Goal: Task Accomplishment & Management: Use online tool/utility

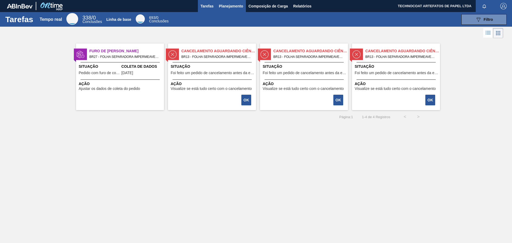
click at [230, 7] on font "Planejamento" at bounding box center [231, 6] width 24 height 4
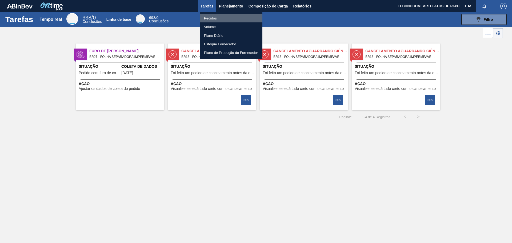
click at [230, 17] on li "Pedidos" at bounding box center [231, 18] width 63 height 9
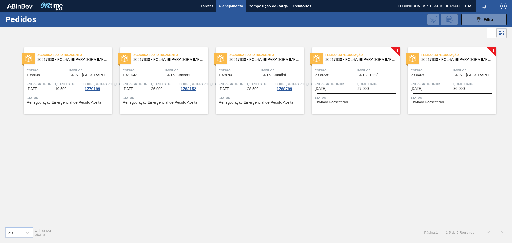
click at [354, 56] on font "Pedido em Negociação" at bounding box center [344, 54] width 38 height 3
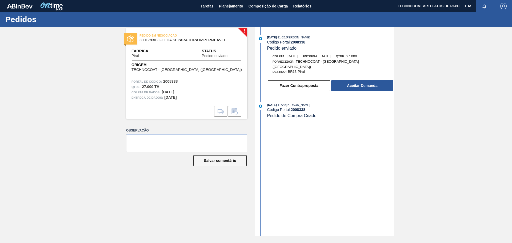
click at [158, 129] on label "Observação" at bounding box center [186, 131] width 121 height 8
click at [368, 83] on font "Aceitar Demanda" at bounding box center [362, 85] width 30 height 4
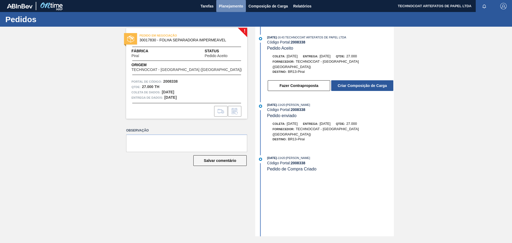
click at [223, 7] on font "Planejamento" at bounding box center [231, 6] width 24 height 4
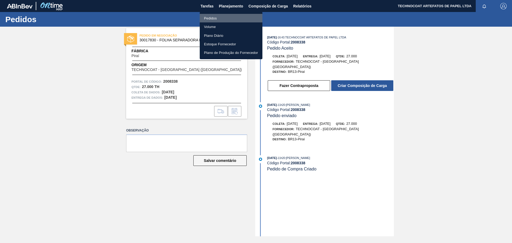
click at [224, 18] on li "Pedidos" at bounding box center [231, 18] width 63 height 9
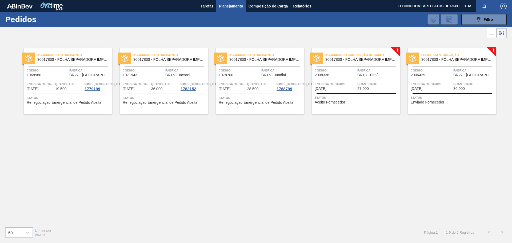
click at [353, 54] on font "Aguardando Composição de Carga" at bounding box center [354, 54] width 59 height 3
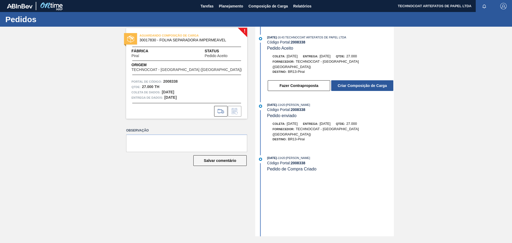
click at [169, 124] on div "! AGUARDANDO COMPOSIÇÃO DE CARGA 30017830 - FOLHA SEPARADORA IMPERMEÁVEL Fábric…" at bounding box center [182, 132] width 129 height 210
click at [261, 5] on font "Composição de Carga" at bounding box center [268, 6] width 39 height 4
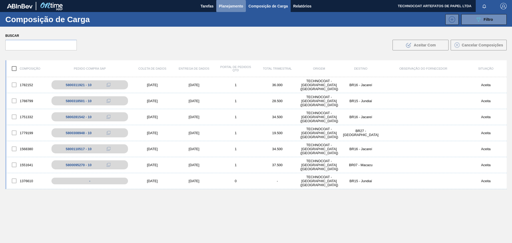
click at [234, 6] on font "Planejamento" at bounding box center [231, 6] width 24 height 4
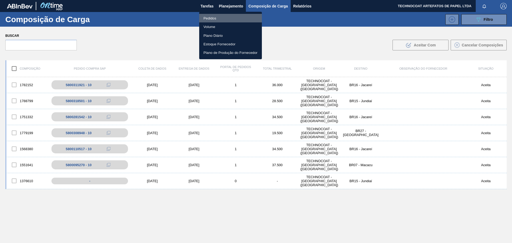
click at [221, 19] on li "Pedidos" at bounding box center [230, 18] width 63 height 9
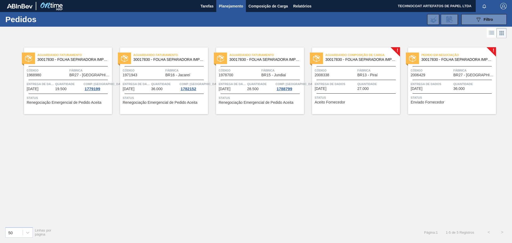
click at [318, 51] on div "Aguardando Composição de Carga 30017830 - FOLHA SEPARADORA IMPERMEÁVEL Código 2…" at bounding box center [356, 80] width 88 height 67
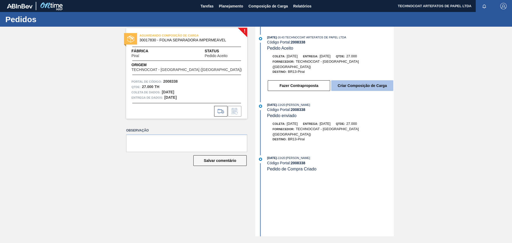
click at [353, 83] on font "Criar Composição de Carga" at bounding box center [362, 85] width 49 height 4
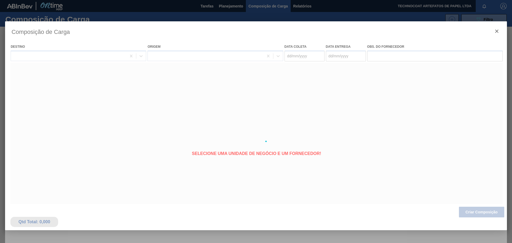
type coleta "[DATE]"
type entrega "[DATE]"
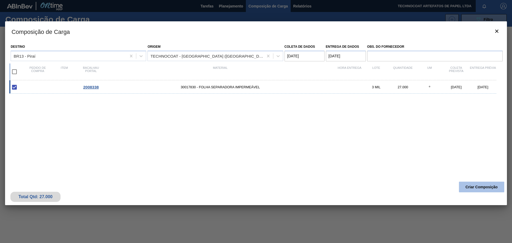
click at [470, 182] on button "Criar Composição" at bounding box center [481, 187] width 45 height 11
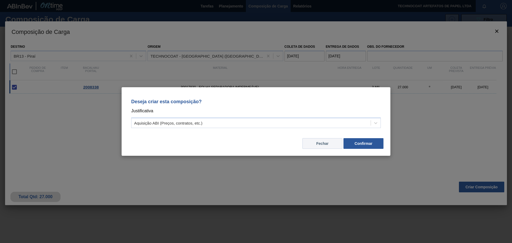
click at [313, 141] on button "Fechar" at bounding box center [322, 143] width 40 height 11
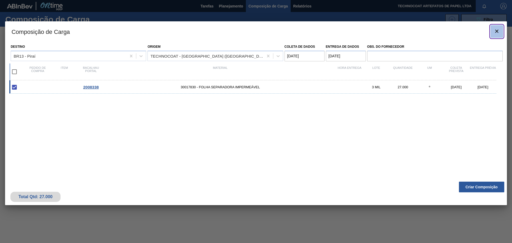
click at [499, 30] on icon "botão de ícone" at bounding box center [497, 31] width 6 height 6
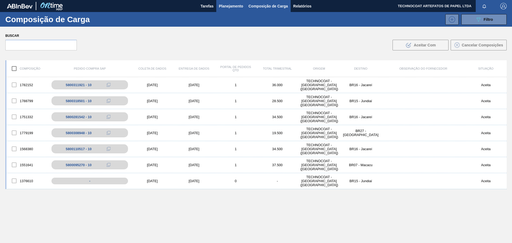
click at [221, 6] on font "Planejamento" at bounding box center [231, 6] width 24 height 4
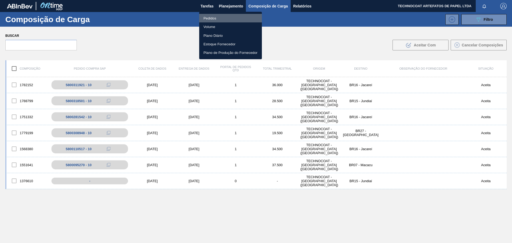
click at [218, 19] on li "Pedidos" at bounding box center [230, 18] width 63 height 9
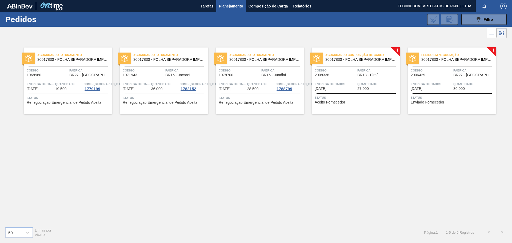
click at [375, 50] on div "Aguardando Composição de Carga 30017830 - FOLHA SEPARADORA IMPERMEÁVEL Código 2…" at bounding box center [356, 80] width 88 height 67
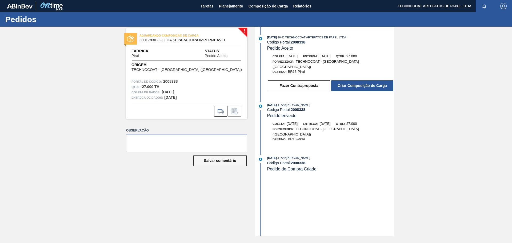
click at [475, 93] on div "! AGUARDANDO COMPOSIÇÃO DE CARGA 30017830 - FOLHA SEPARADORA IMPERMEÁVEL Fábric…" at bounding box center [256, 132] width 512 height 210
click at [238, 6] on font "Planejamento" at bounding box center [231, 6] width 24 height 4
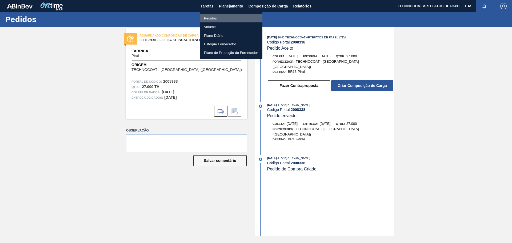
click at [223, 17] on li "Pedidos" at bounding box center [231, 18] width 63 height 9
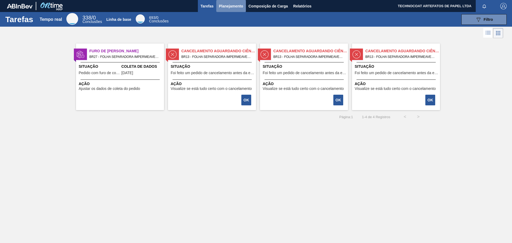
click at [236, 8] on font "Planejamento" at bounding box center [231, 6] width 24 height 4
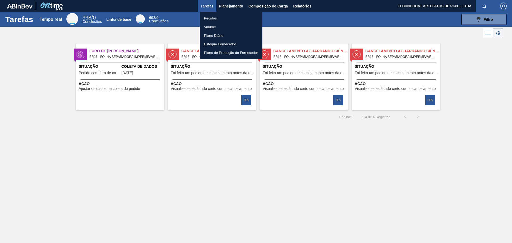
click at [206, 19] on font "Pedidos" at bounding box center [210, 18] width 13 height 4
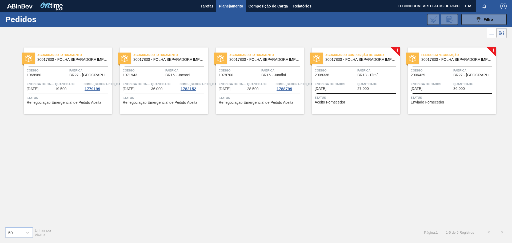
click at [349, 52] on span "Aguardando Composição de Carga" at bounding box center [362, 54] width 75 height 5
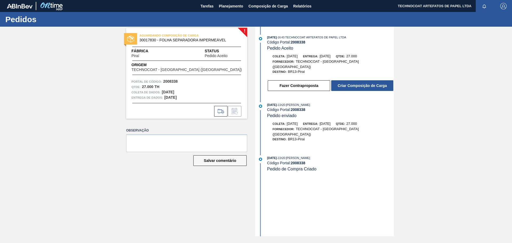
click at [116, 210] on div "! AGUARDANDO COMPOSIÇÃO DE CARGA 30017830 - FOLHA SEPARADORA IMPERMEÁVEL Fábric…" at bounding box center [256, 132] width 512 height 210
click at [328, 188] on div "14/08/2025 - 16:43 : TECHNOCOAT ARTEFATOS DE PAPEL LTDA Código Portal: 2008338 …" at bounding box center [325, 132] width 137 height 210
click at [269, 0] on button "Composição de Carga" at bounding box center [268, 6] width 45 height 12
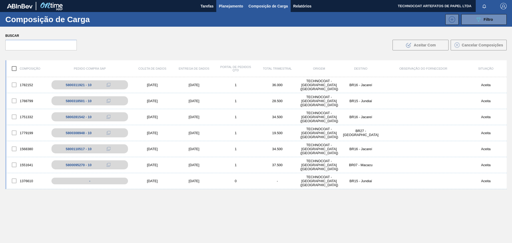
click at [228, 5] on font "Planejamento" at bounding box center [231, 6] width 24 height 4
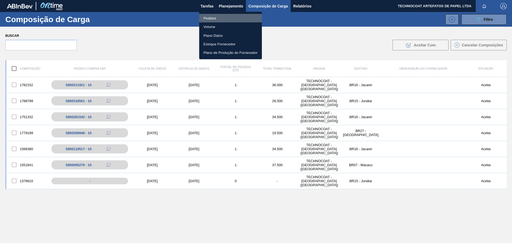
click at [210, 19] on font "Pedidos" at bounding box center [210, 18] width 13 height 4
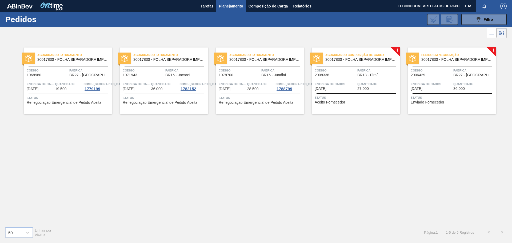
click at [456, 51] on div "Pedido em Negociação 30017830 - FOLHA SEPARADORA IMPERMEÁVEL" at bounding box center [452, 55] width 88 height 9
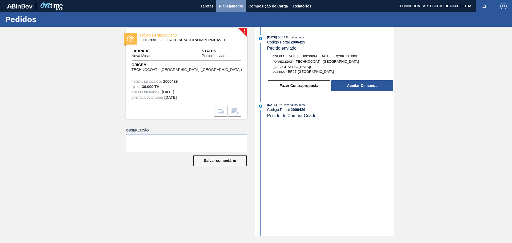
click at [231, 8] on font "Planejamento" at bounding box center [231, 6] width 24 height 4
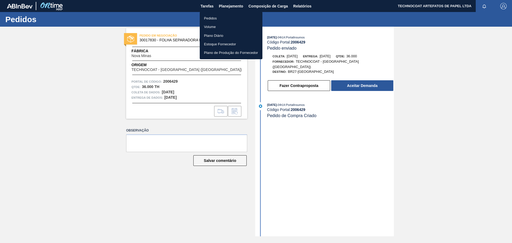
click at [221, 18] on li "Pedidos" at bounding box center [231, 18] width 63 height 9
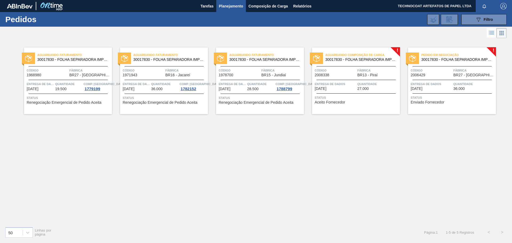
click at [146, 55] on font "Aguardando Faturamento" at bounding box center [155, 54] width 45 height 3
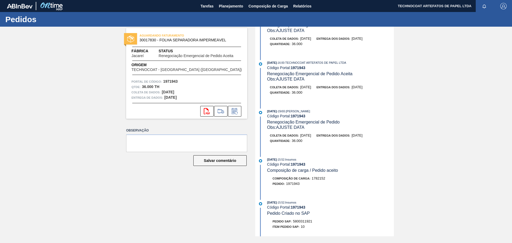
scroll to position [80, 0]
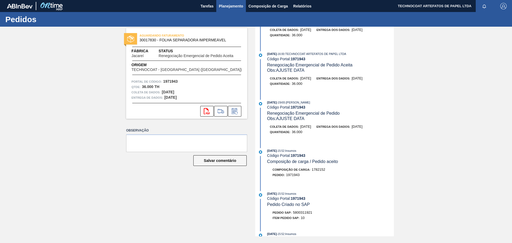
click at [236, 4] on font "Planejamento" at bounding box center [231, 6] width 24 height 4
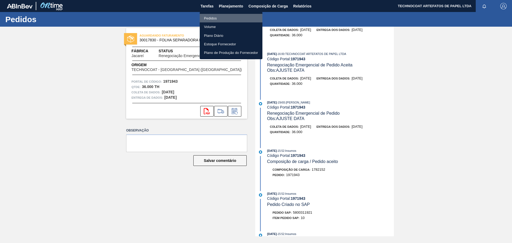
click at [222, 18] on li "Pedidos" at bounding box center [231, 18] width 63 height 9
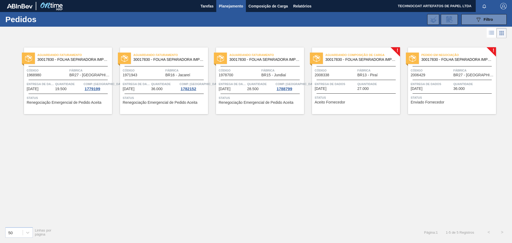
click at [246, 53] on font "Aguardando Faturamento" at bounding box center [251, 54] width 45 height 3
